Goal: Navigation & Orientation: Find specific page/section

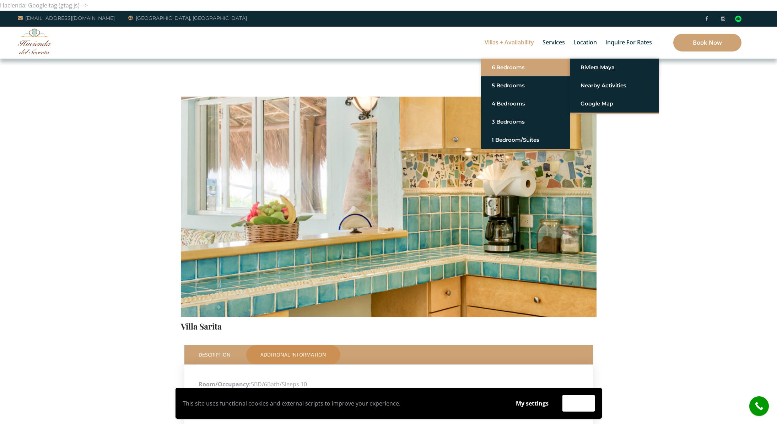
click at [498, 66] on link "6 Bedrooms" at bounding box center [525, 67] width 67 height 13
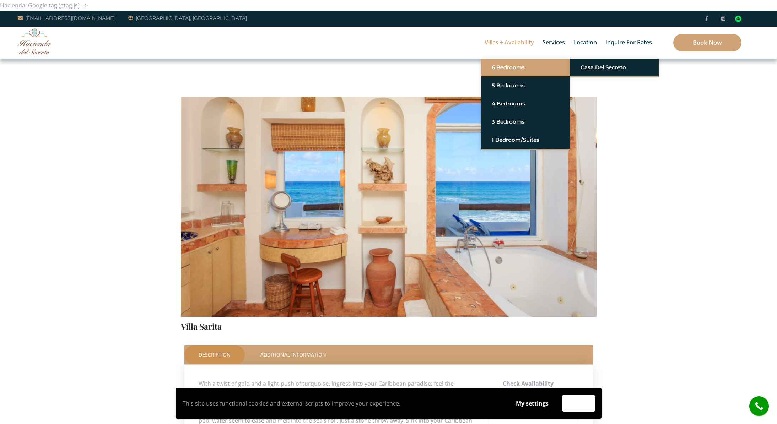
click at [508, 66] on link "6 Bedrooms" at bounding box center [525, 67] width 67 height 13
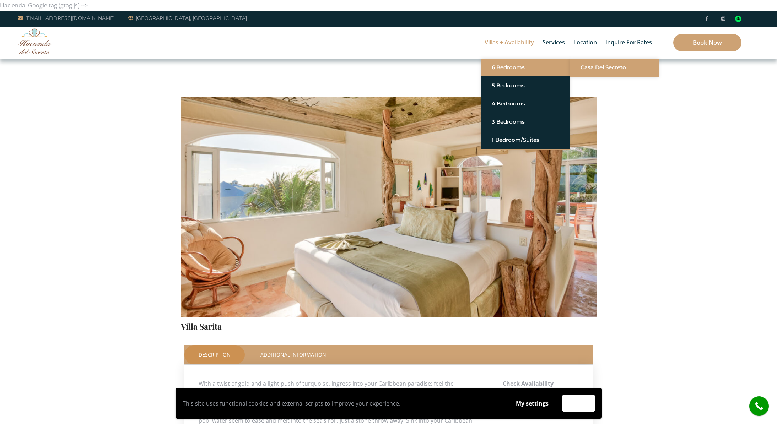
click at [599, 66] on link "Casa del Secreto" at bounding box center [613, 67] width 67 height 13
